Goal: Book appointment/travel/reservation

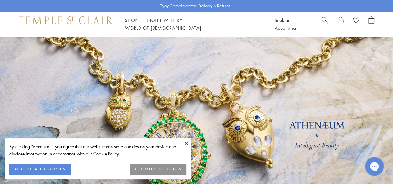
click at [186, 141] on button at bounding box center [186, 143] width 9 height 9
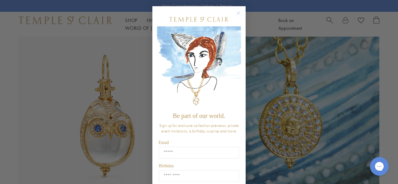
click at [235, 13] on circle "Close dialog" at bounding box center [238, 13] width 7 height 7
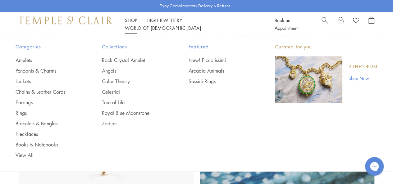
scroll to position [249, 0]
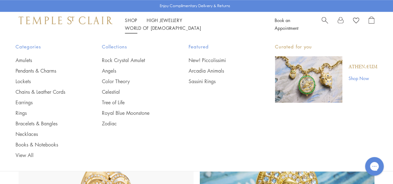
click at [204, 100] on div "Categories Amulets Pendants & Charms Lockets Chains & Leather Cords Earrings Ri…" at bounding box center [196, 101] width 393 height 128
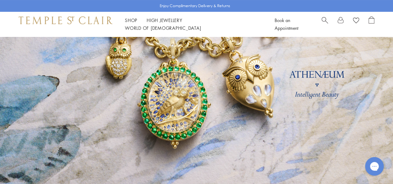
scroll to position [0, 0]
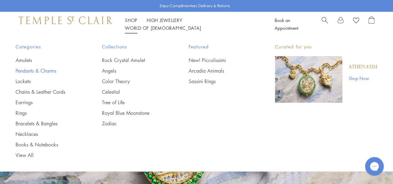
click at [37, 72] on link "Pendants & Charms" at bounding box center [47, 70] width 62 height 7
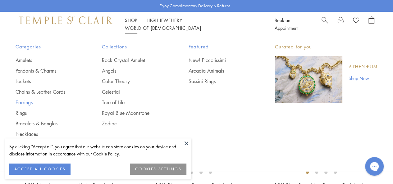
click at [24, 101] on link "Earrings" at bounding box center [47, 102] width 62 height 7
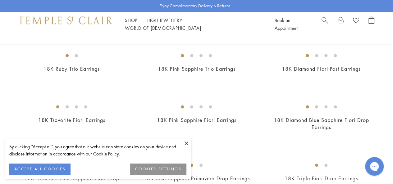
scroll to position [217, 0]
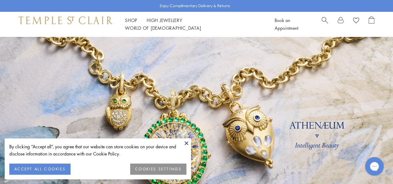
click at [185, 141] on button at bounding box center [186, 143] width 9 height 9
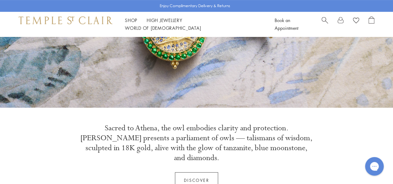
scroll to position [155, 0]
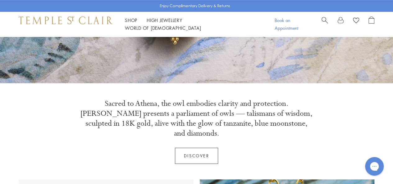
click at [280, 23] on link "Book an Appointment" at bounding box center [287, 24] width 24 height 14
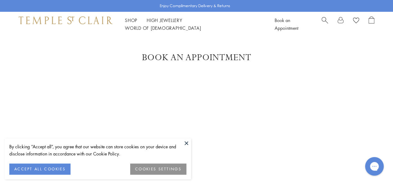
click at [185, 142] on button at bounding box center [186, 143] width 9 height 9
